Goal: Information Seeking & Learning: Learn about a topic

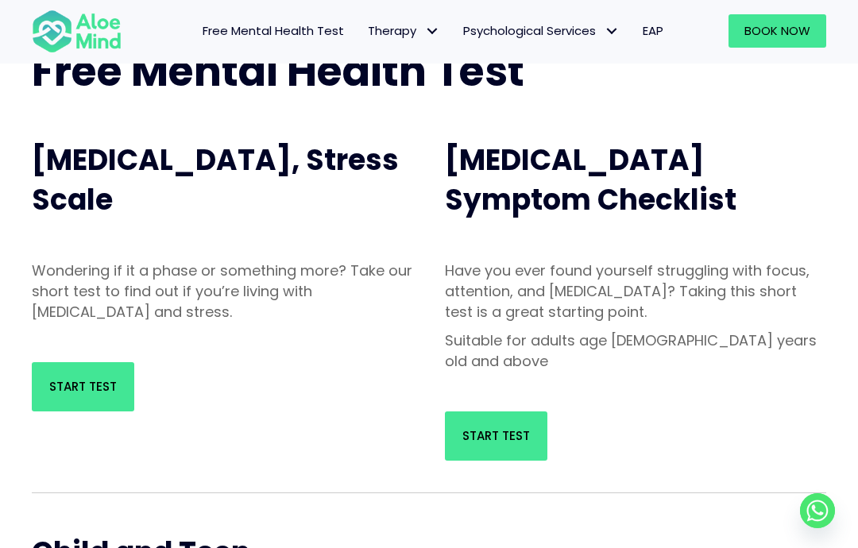
click at [91, 402] on link "Start Test" at bounding box center [83, 386] width 102 height 49
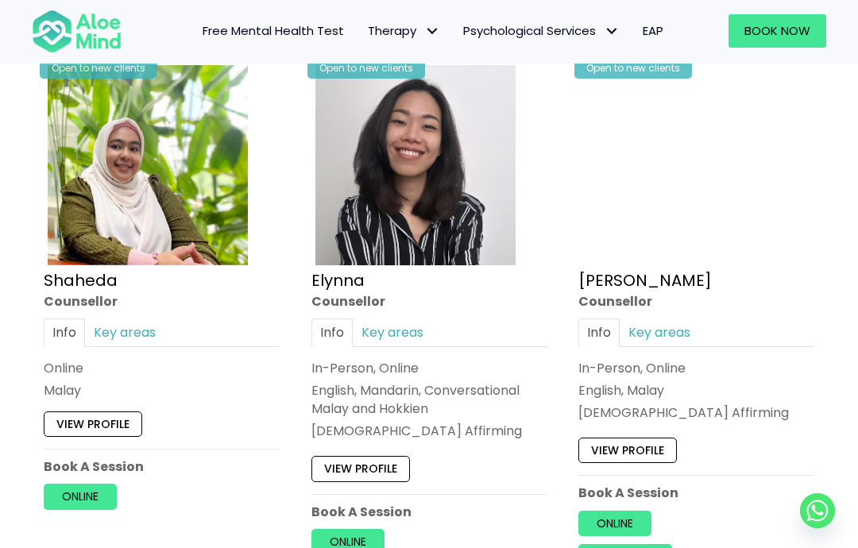
scroll to position [1414, 0]
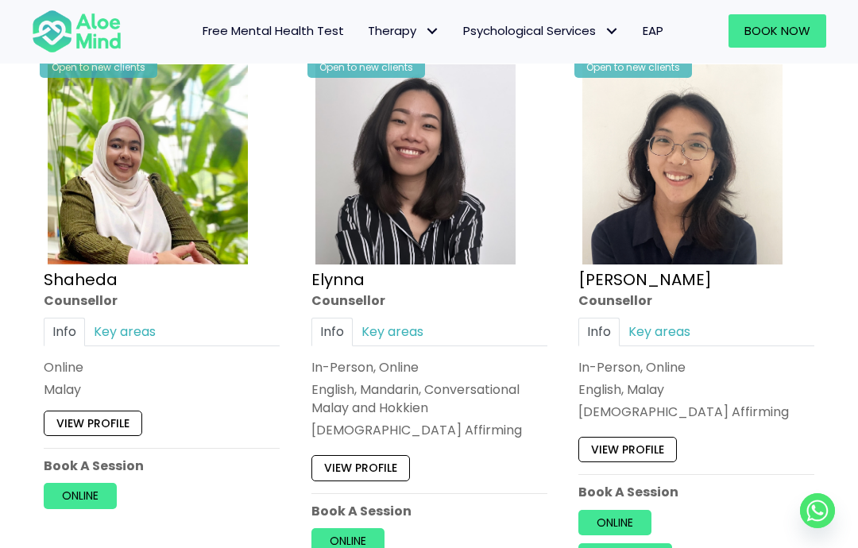
click at [110, 318] on link "Key areas" at bounding box center [124, 332] width 79 height 28
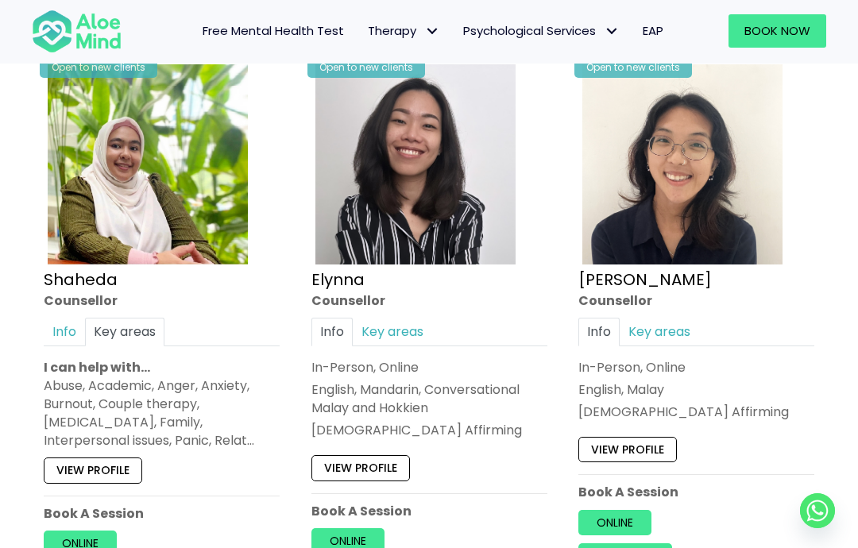
click at [399, 308] on div "Open to new clients Elynna Counsellor Info Key areas In-Person, Online English,…" at bounding box center [430, 323] width 260 height 551
click at [374, 326] on link "Key areas" at bounding box center [392, 332] width 79 height 28
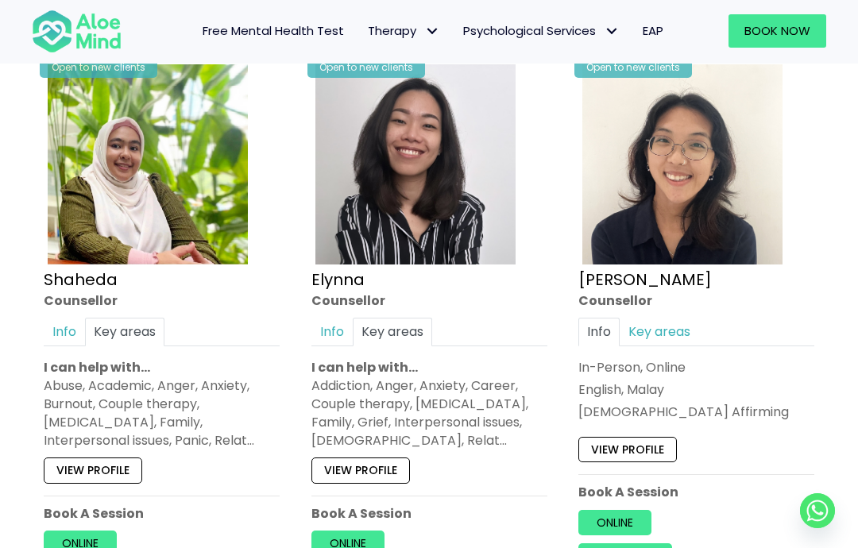
click at [671, 323] on link "Key areas" at bounding box center [659, 332] width 79 height 28
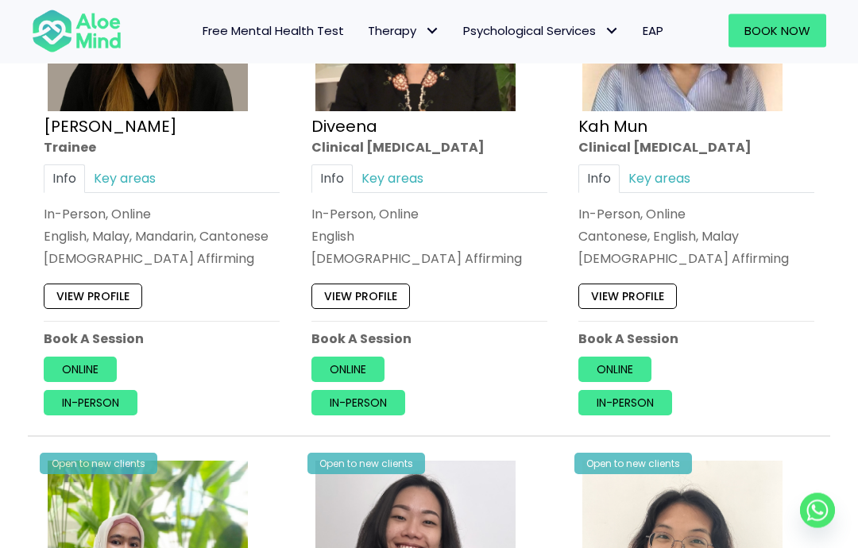
scroll to position [1018, 0]
click at [675, 164] on link "Key areas" at bounding box center [659, 178] width 79 height 28
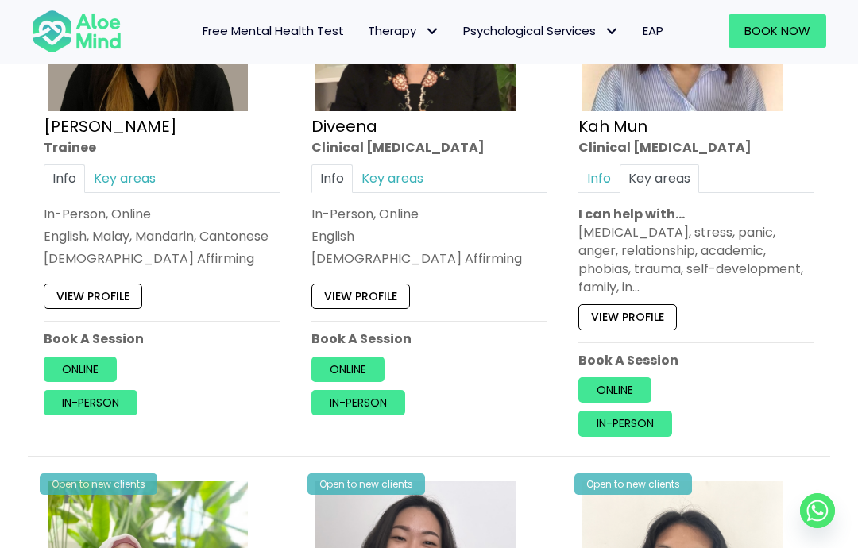
click at [369, 175] on link "Key areas" at bounding box center [392, 178] width 79 height 28
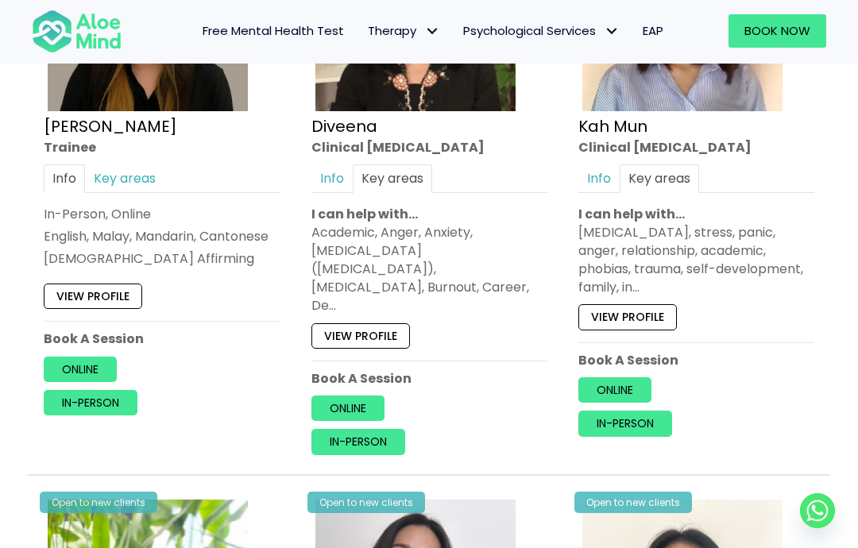
click at [118, 176] on link "Key areas" at bounding box center [124, 178] width 79 height 28
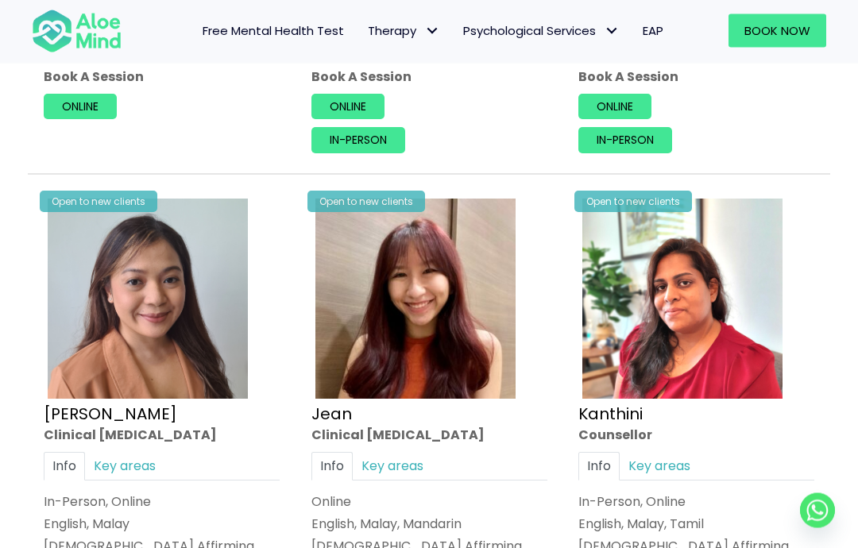
scroll to position [1890, 0]
click at [416, 452] on link "Key areas" at bounding box center [392, 466] width 79 height 28
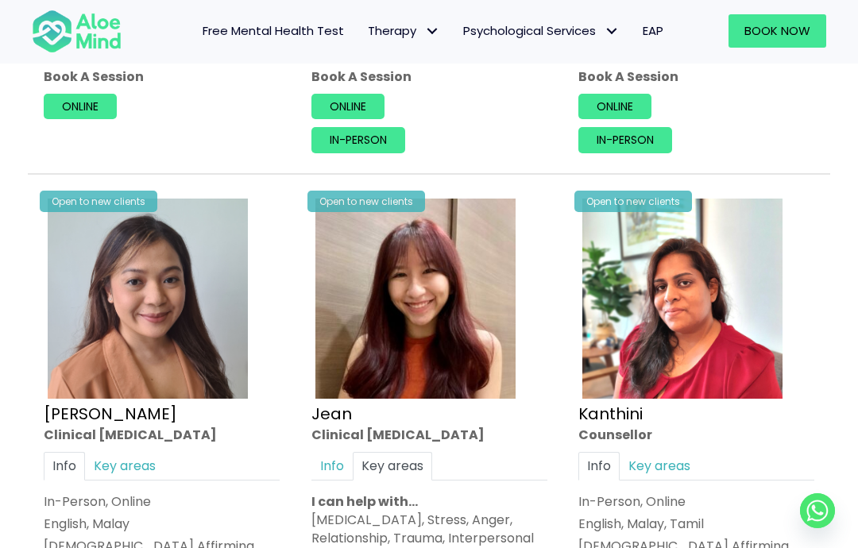
click at [679, 452] on link "Key areas" at bounding box center [659, 466] width 79 height 28
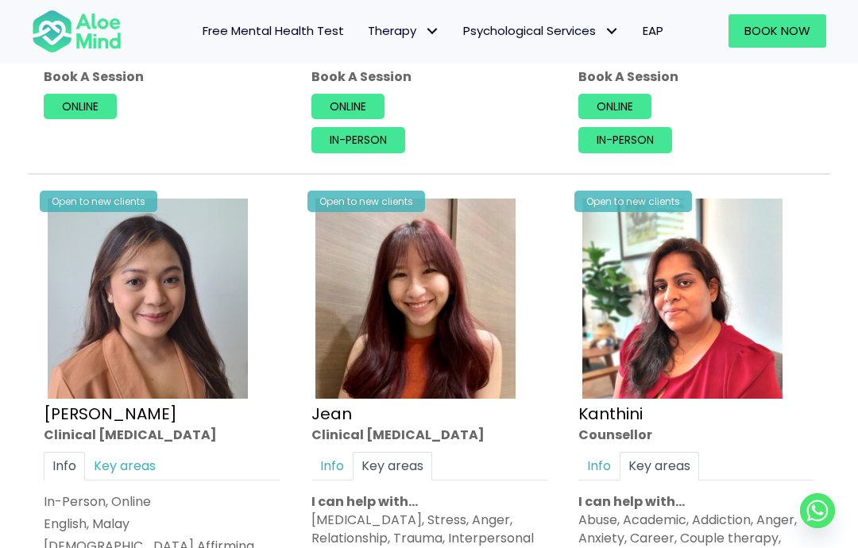
click at [144, 452] on link "Key areas" at bounding box center [124, 466] width 79 height 28
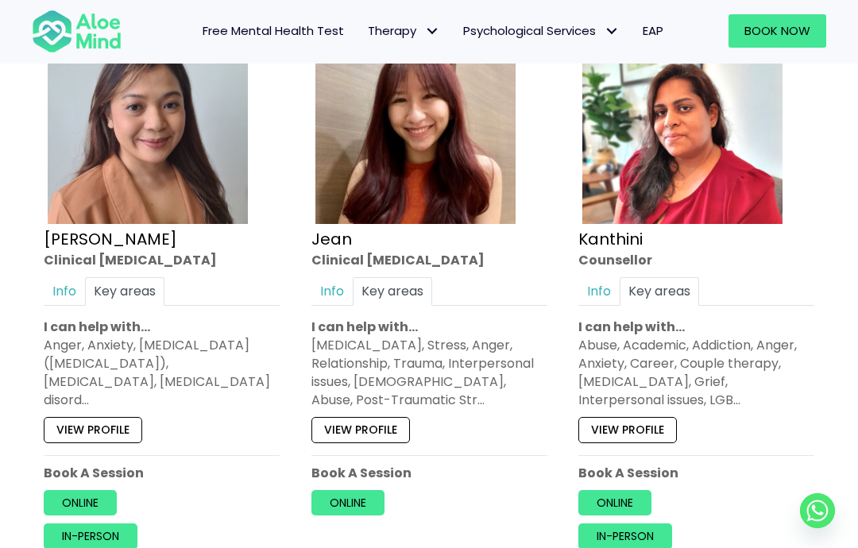
scroll to position [2066, 0]
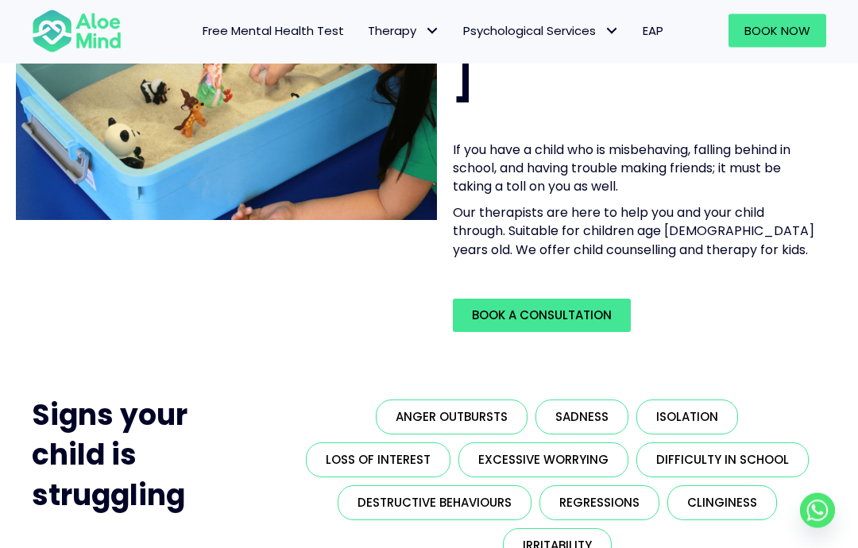
scroll to position [199, 0]
click at [649, 400] on link "Isolation" at bounding box center [687, 417] width 102 height 35
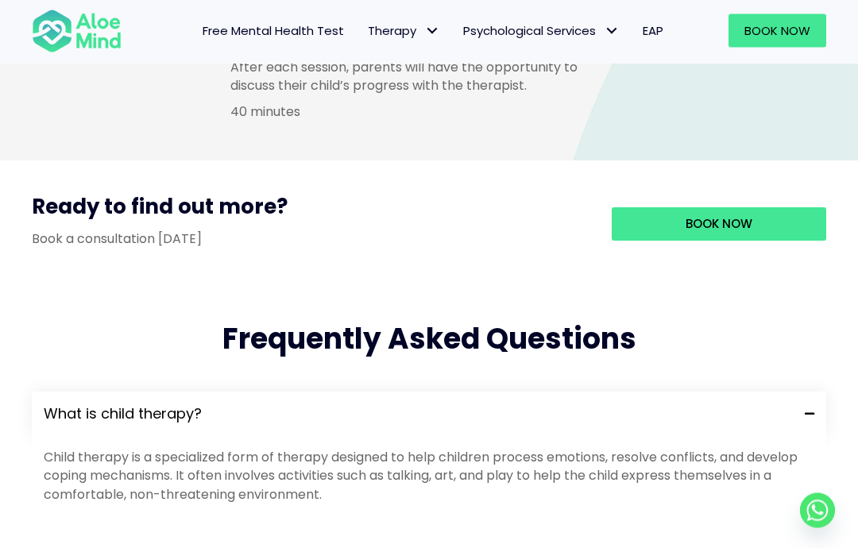
scroll to position [1665, 0]
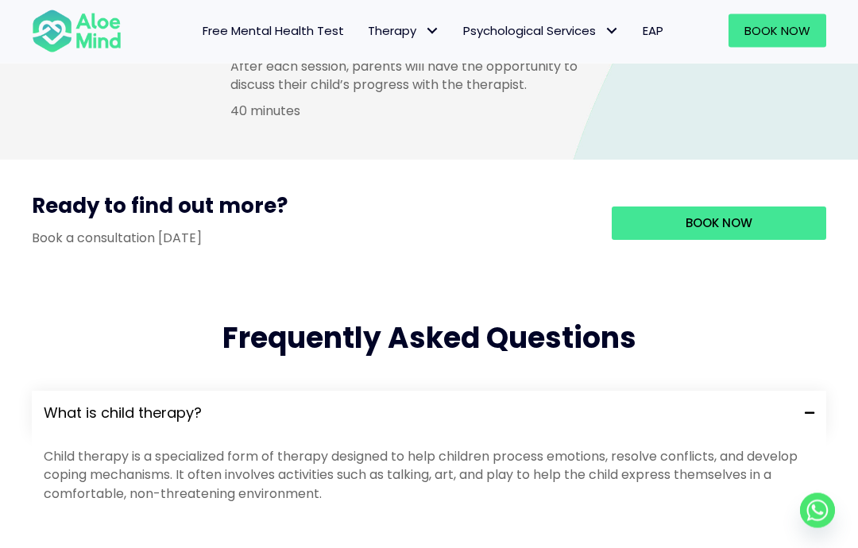
click at [809, 408] on span at bounding box center [803, 413] width 21 height 11
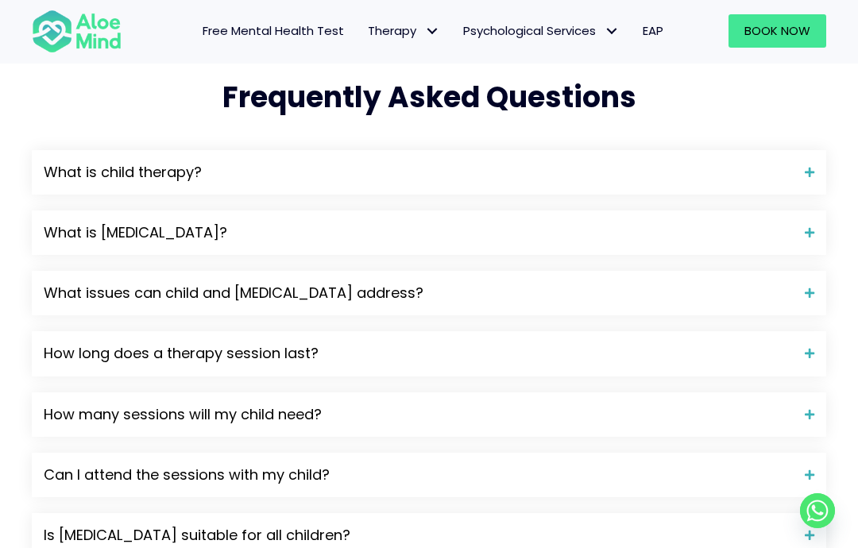
scroll to position [1896, 0]
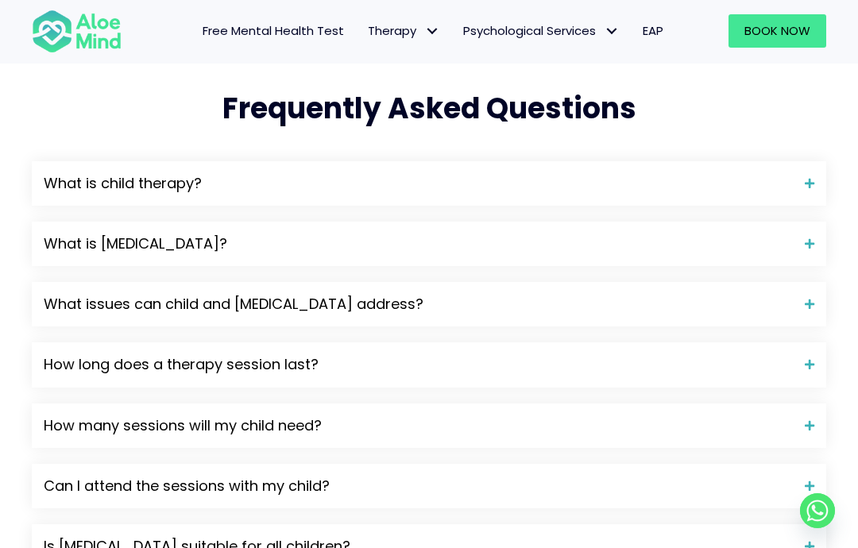
click at [802, 404] on div "How many sessions will my child need?" at bounding box center [429, 426] width 795 height 44
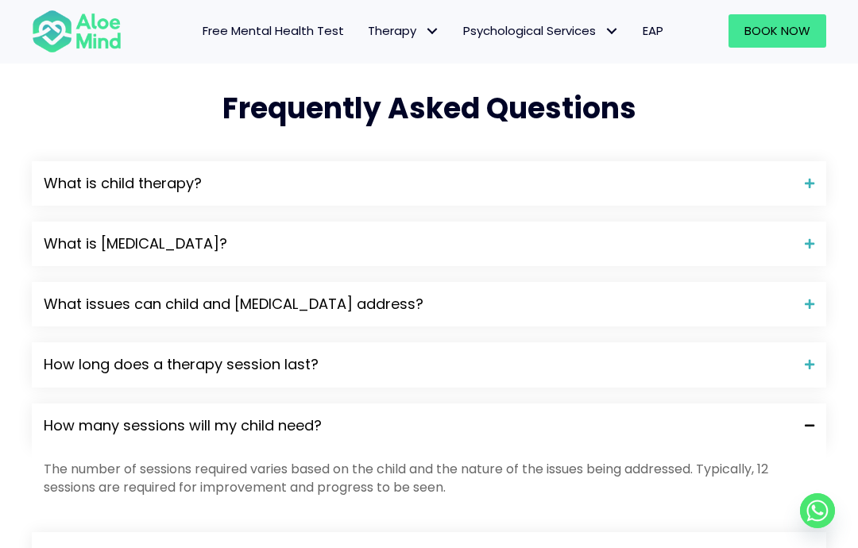
click at [815, 404] on div "How many sessions will my child need?" at bounding box center [429, 426] width 795 height 44
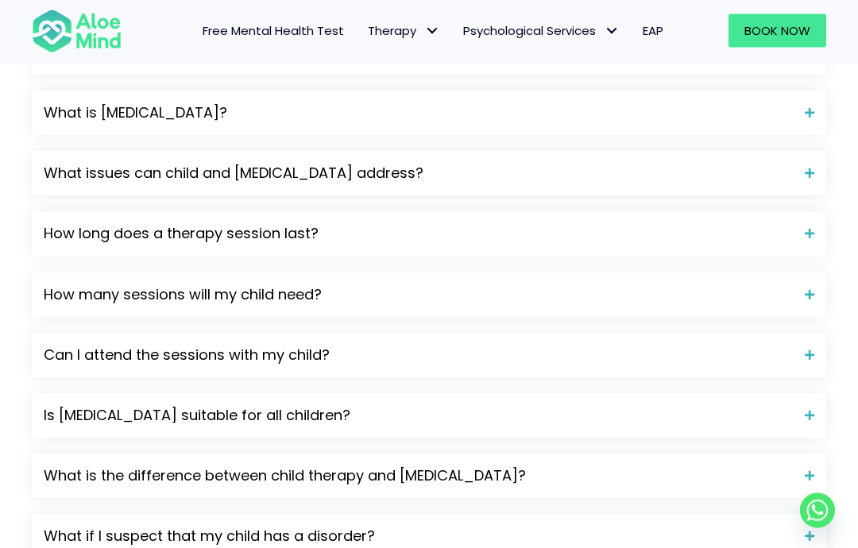
scroll to position [2027, 0]
click at [805, 410] on span at bounding box center [803, 415] width 21 height 11
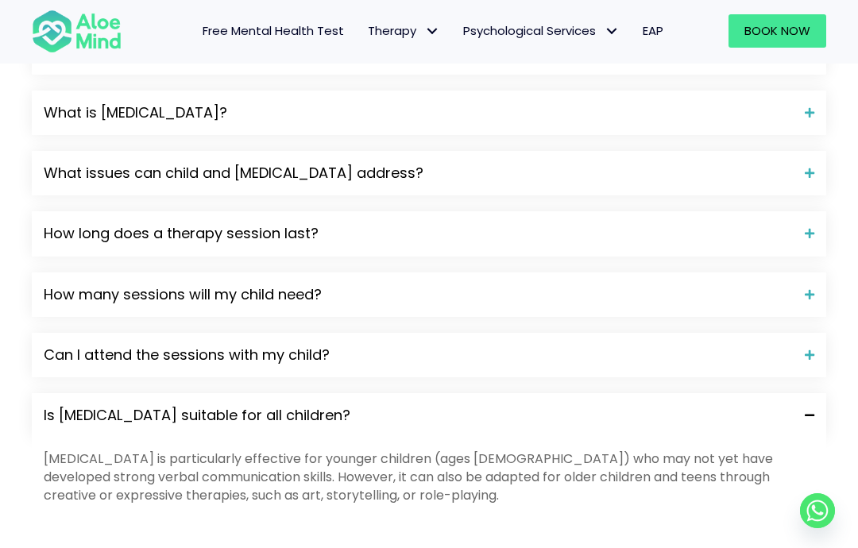
click at [803, 393] on div "Is play therapy suitable for all children?" at bounding box center [429, 415] width 795 height 44
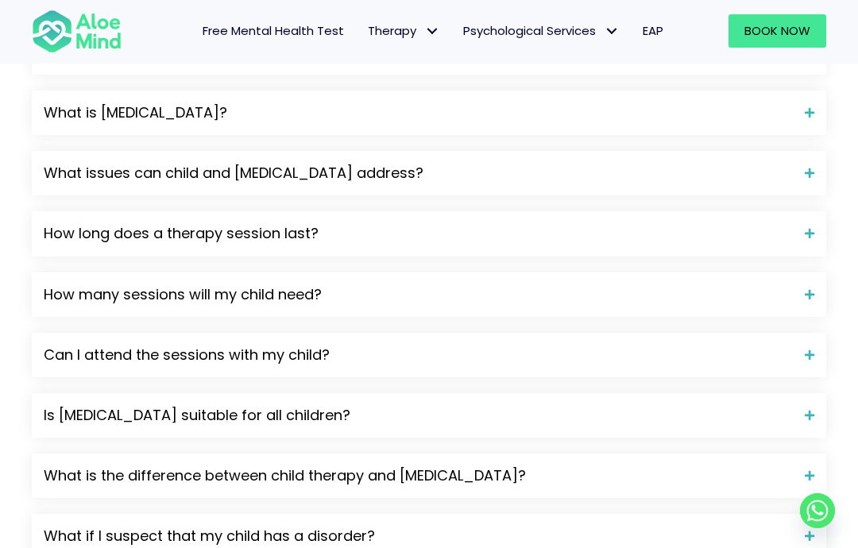
click at [760, 514] on div "What if I suspect that my child has a disorder?" at bounding box center [429, 536] width 795 height 44
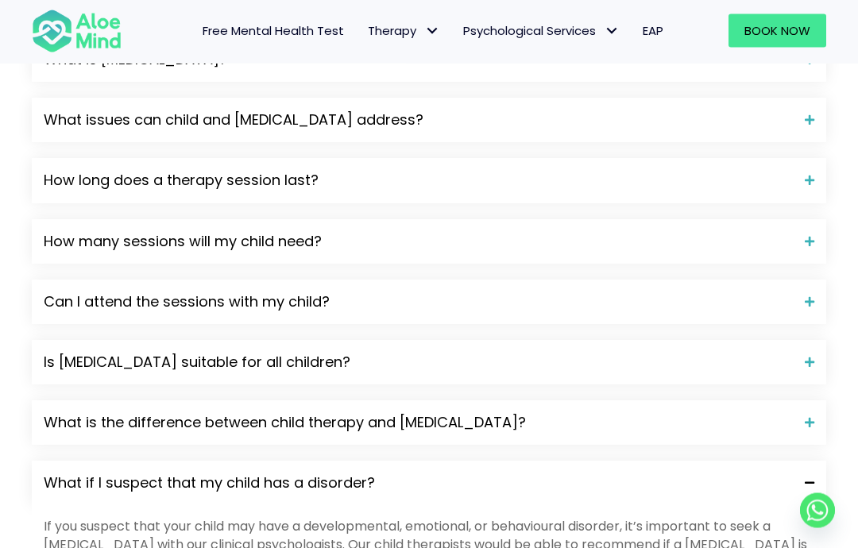
scroll to position [2080, 0]
click at [793, 478] on span at bounding box center [803, 483] width 21 height 11
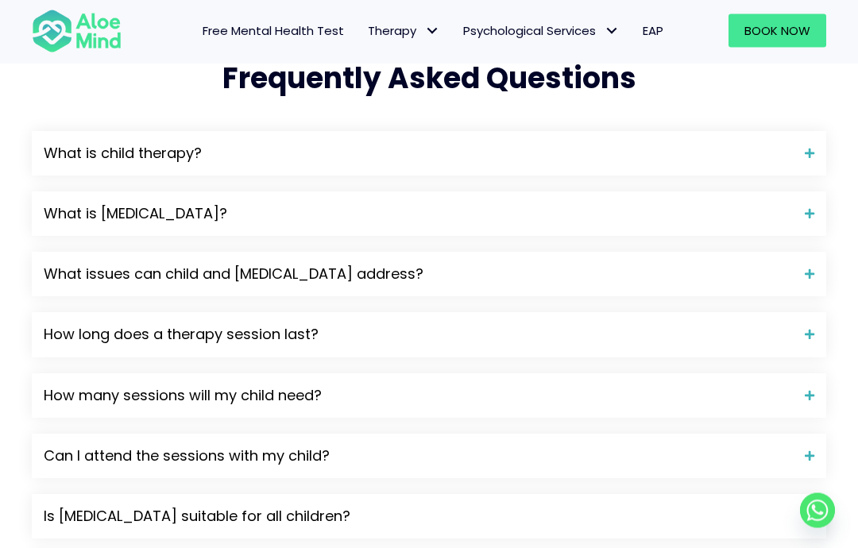
scroll to position [1926, 0]
click at [312, 29] on span "Free Mental Health Test" at bounding box center [273, 30] width 141 height 17
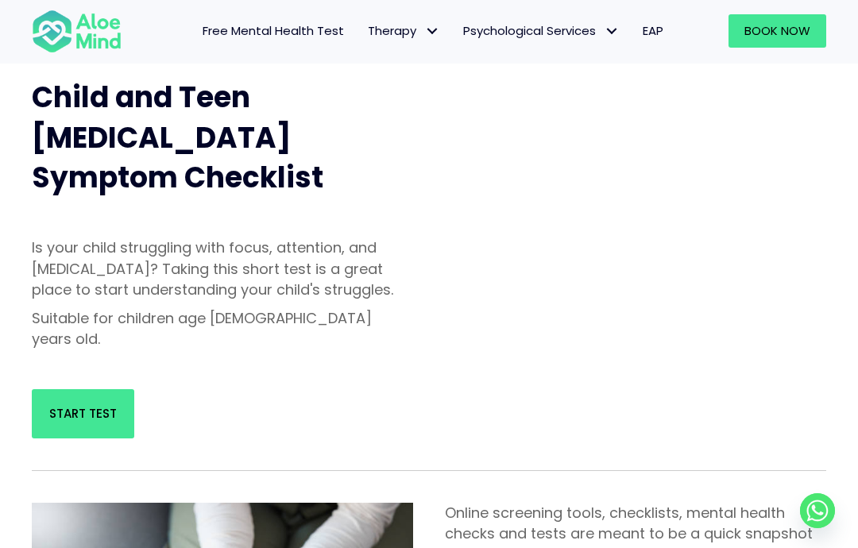
click at [87, 389] on link "Start Test" at bounding box center [83, 413] width 102 height 49
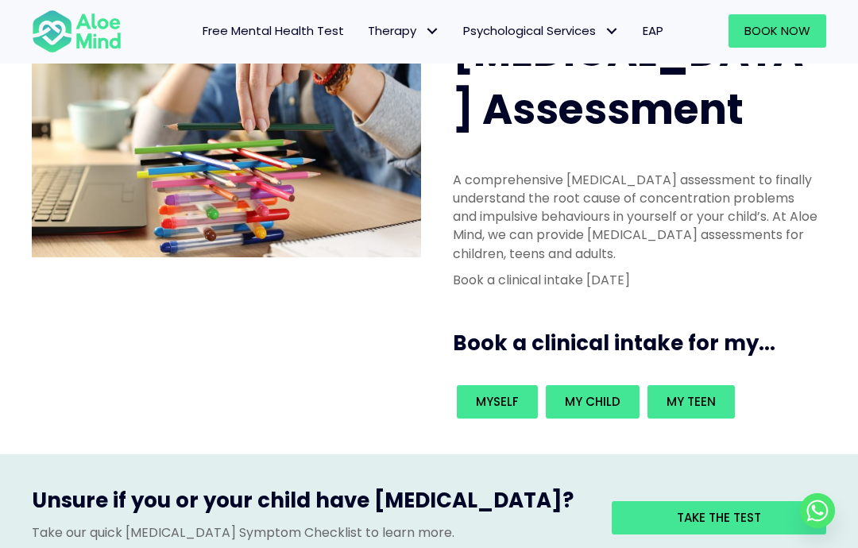
scroll to position [175, 0]
